Goal: Answer question/provide support: Share knowledge or assist other users

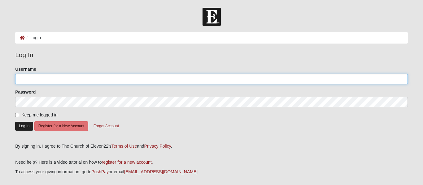
type input "carriefa"
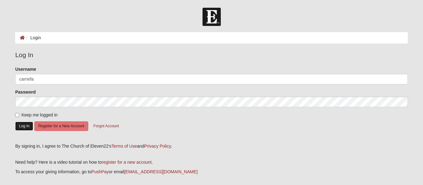
click at [22, 129] on button "Log In" at bounding box center [24, 126] width 18 height 9
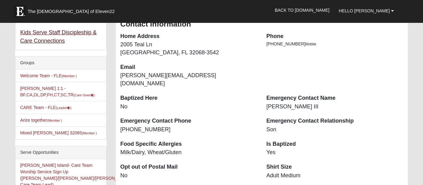
scroll to position [118, 0]
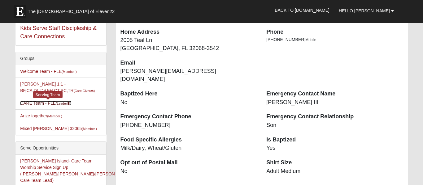
click at [52, 102] on link "CARE Team - FLE (Leader )" at bounding box center [45, 103] width 51 height 5
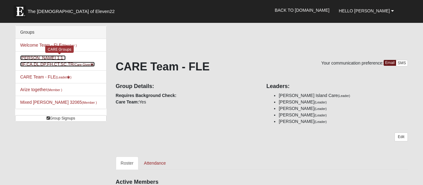
click at [39, 64] on link "Carrie Farmer 1:1 - BF,CA,DL,DP,FH,CT,SC,TR (Care Giver )" at bounding box center [57, 60] width 75 height 11
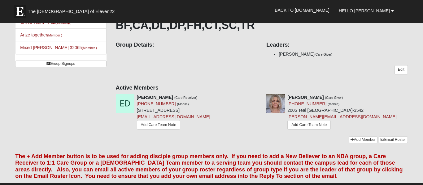
scroll to position [59, 0]
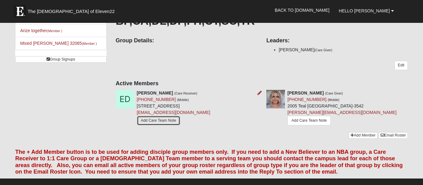
click at [152, 124] on link "Add Care Team Note" at bounding box center [158, 121] width 43 height 10
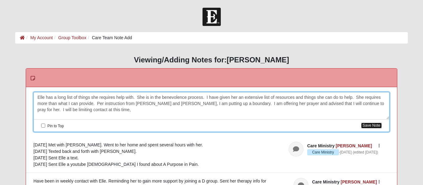
click at [371, 128] on button "Save Note" at bounding box center [371, 126] width 21 height 6
